Goal: Navigation & Orientation: Find specific page/section

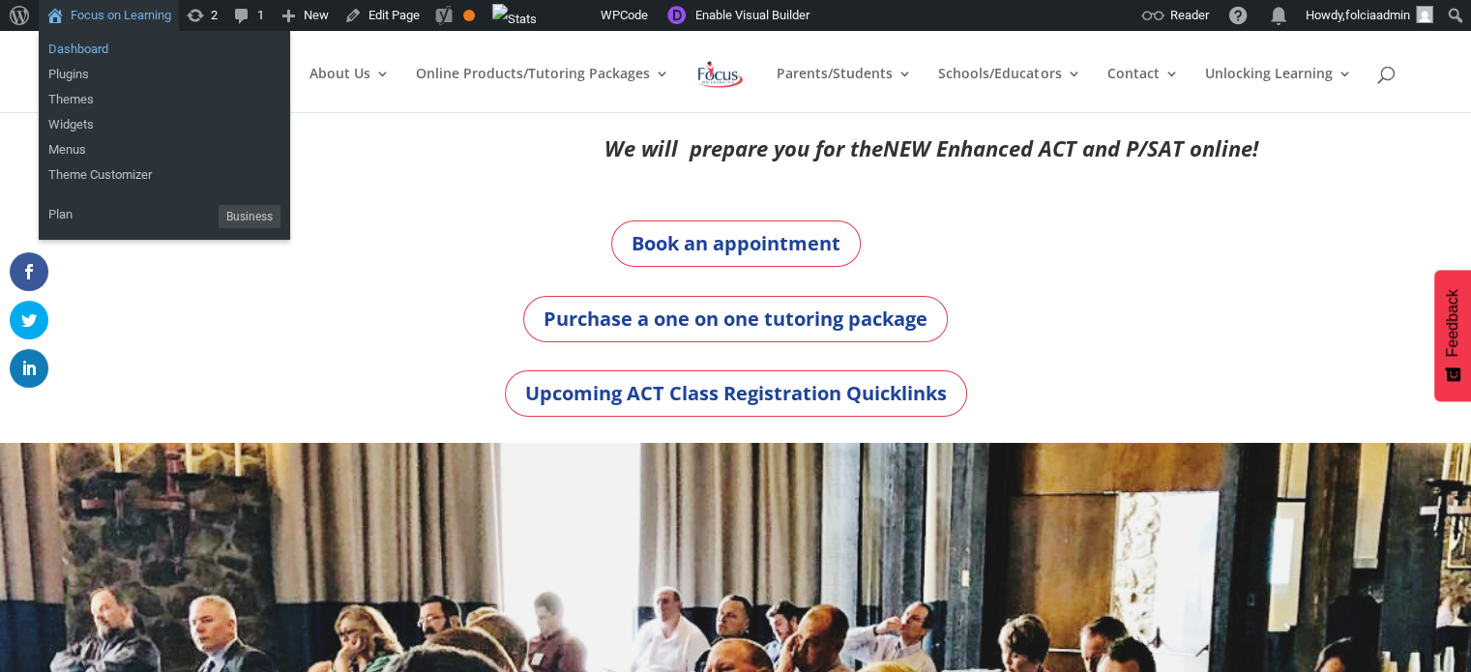
click at [76, 50] on link "Dashboard" at bounding box center [164, 49] width 251 height 25
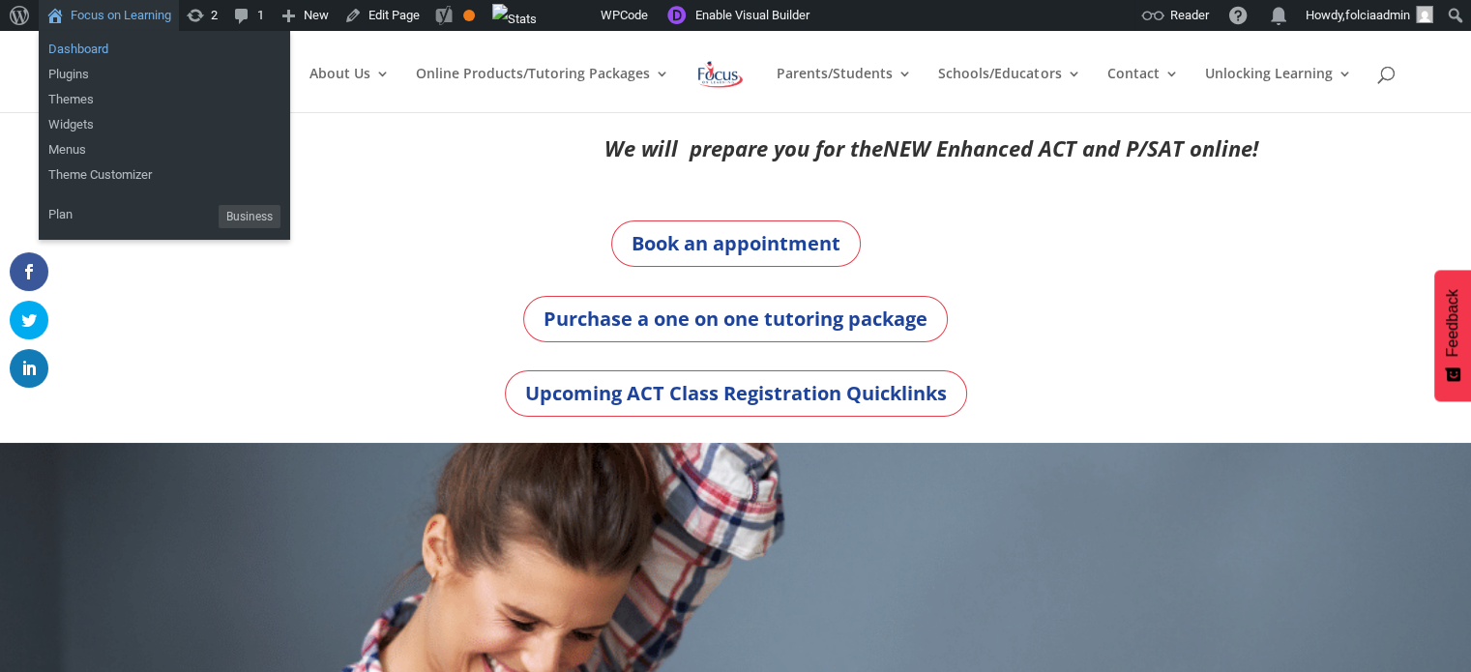
click at [88, 47] on link "Dashboard" at bounding box center [164, 49] width 251 height 25
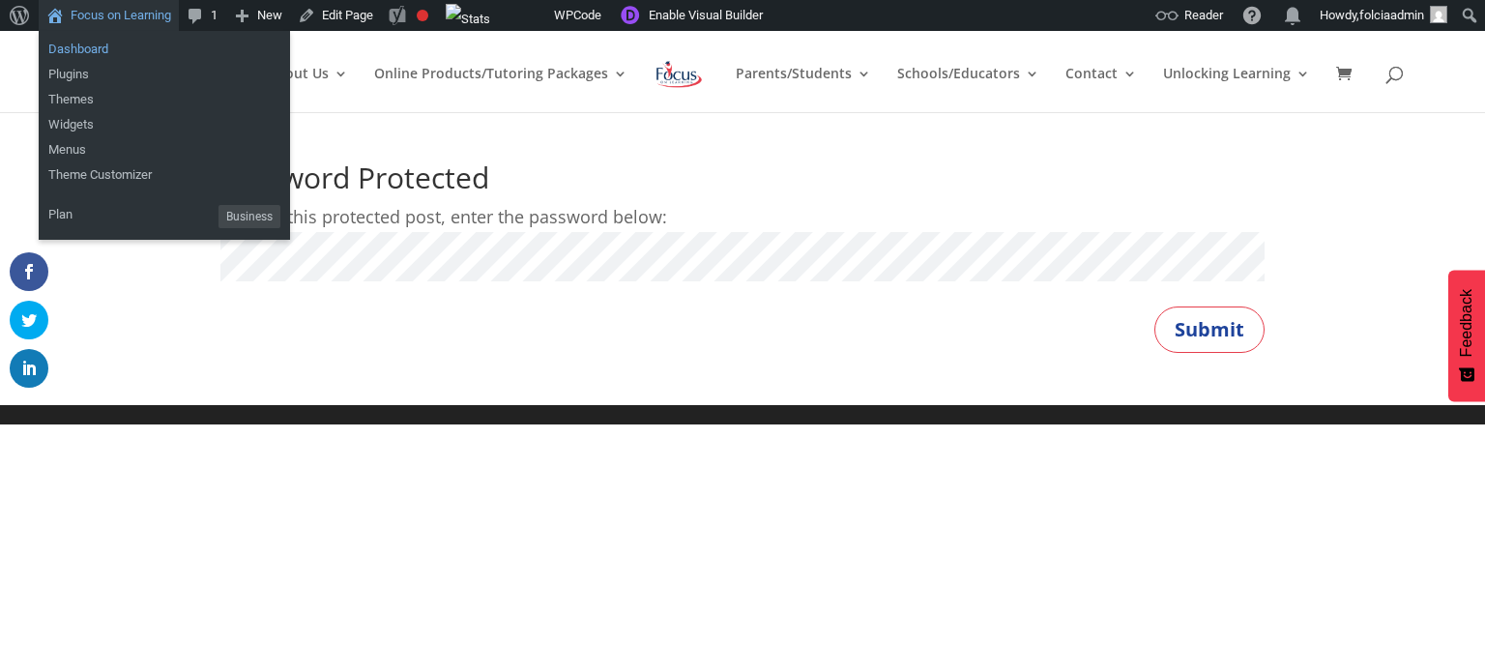
click at [92, 49] on link "Dashboard" at bounding box center [164, 49] width 251 height 25
